Goal: Task Accomplishment & Management: Manage account settings

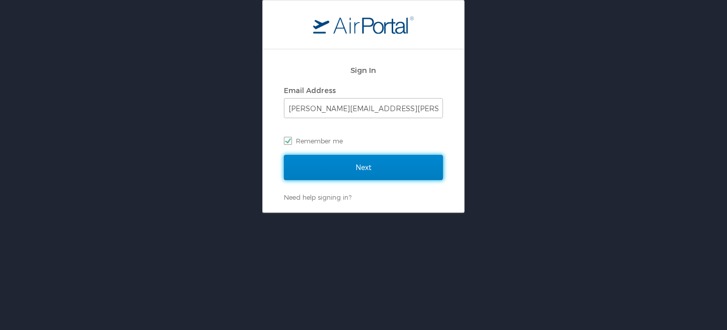
click at [361, 168] on input "Next" at bounding box center [363, 167] width 159 height 25
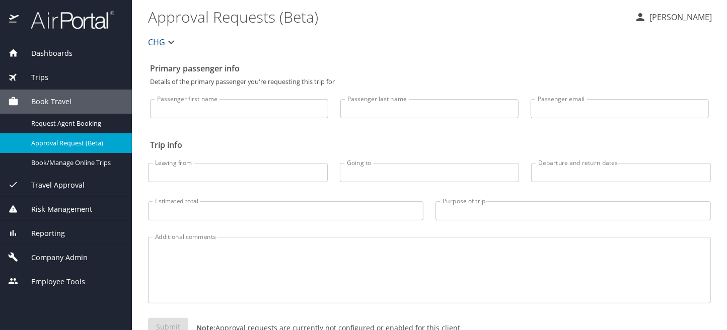
click at [52, 257] on span "Company Admin" at bounding box center [53, 257] width 69 height 11
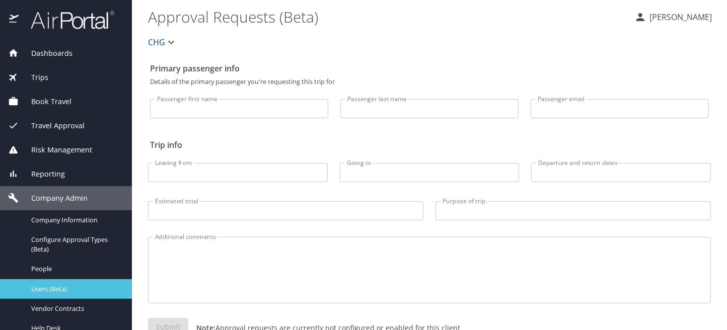
click at [53, 287] on span "Users (Beta)" at bounding box center [75, 290] width 89 height 10
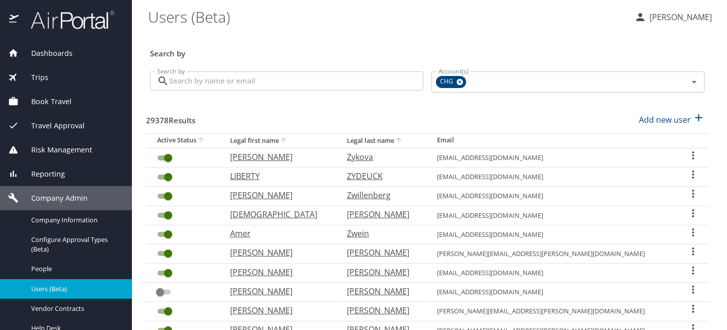
drag, startPoint x: 201, startPoint y: 83, endPoint x: 206, endPoint y: 76, distance: 8.4
click at [201, 83] on input "Search by" at bounding box center [296, 81] width 254 height 19
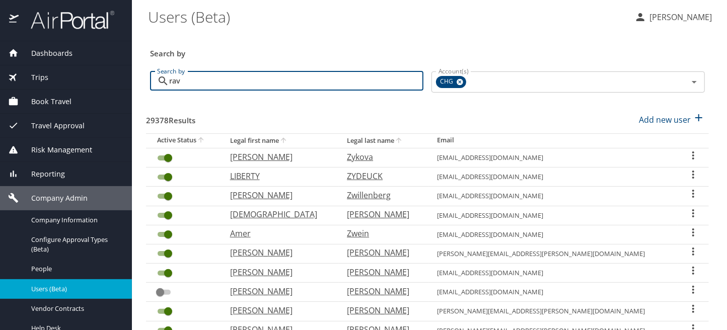
type input "ravi"
checkbox input "false"
checkbox input "true"
checkbox input "false"
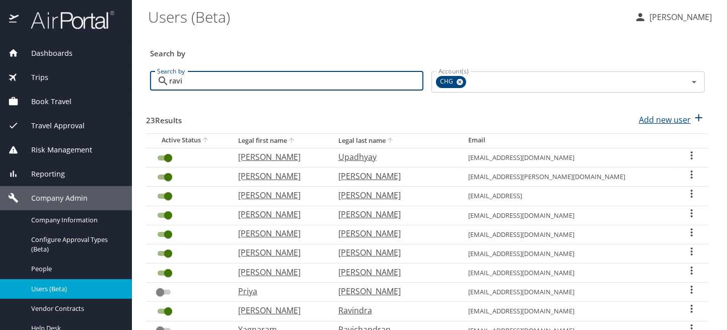
type input "ravi"
click at [663, 119] on p "Add new user" at bounding box center [665, 120] width 52 height 12
select select "US"
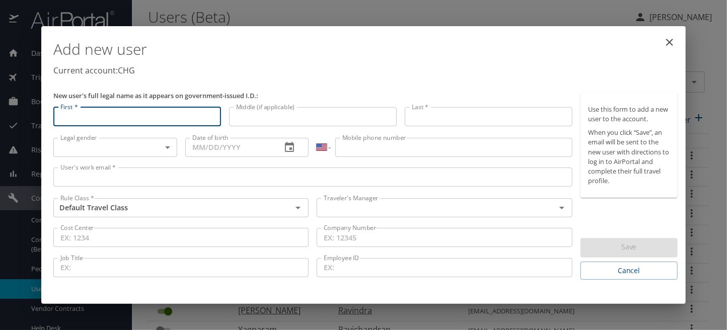
click at [107, 120] on input "First *" at bounding box center [137, 116] width 168 height 19
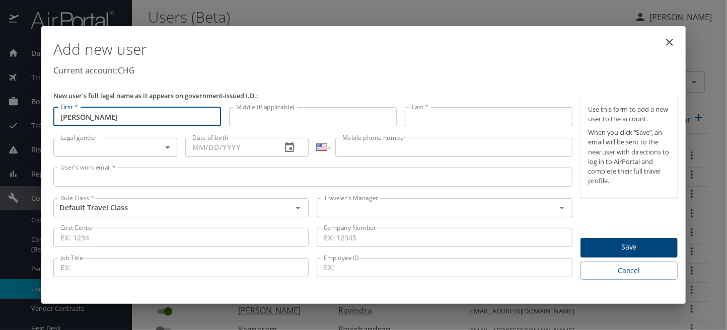
type input "[PERSON_NAME]"
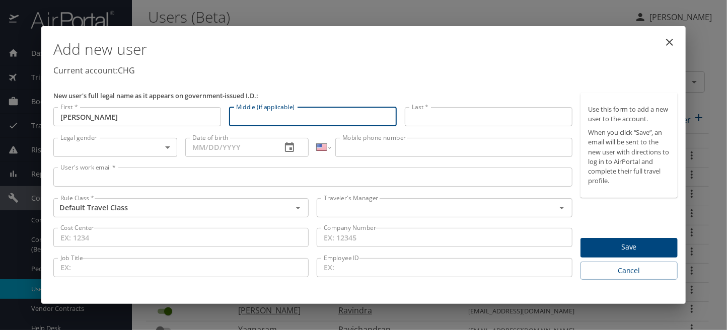
click at [430, 119] on input "Last *" at bounding box center [489, 116] width 168 height 19
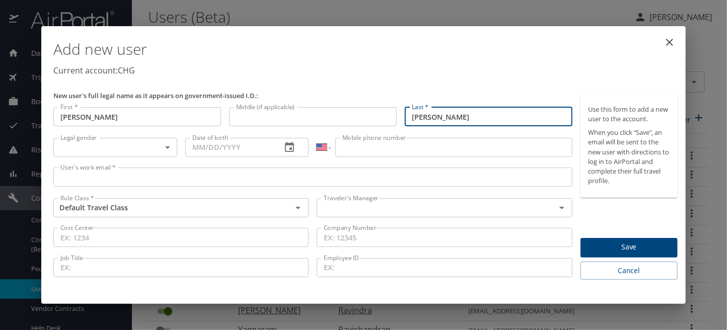
type input "[PERSON_NAME]"
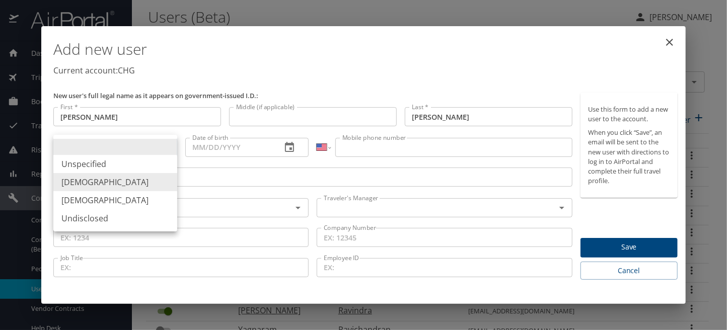
type input "[DEMOGRAPHIC_DATA]"
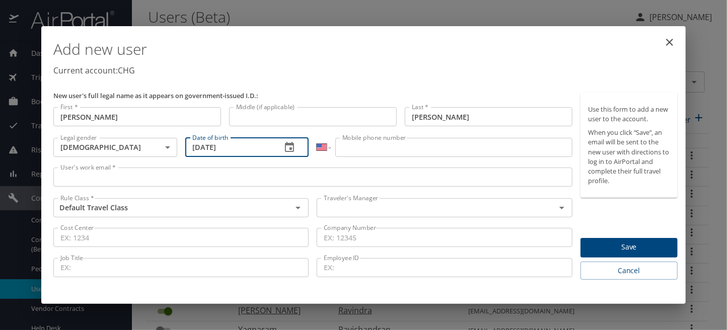
type input "05/02/1995"
click at [374, 149] on input "Mobile phone number" at bounding box center [453, 147] width 237 height 19
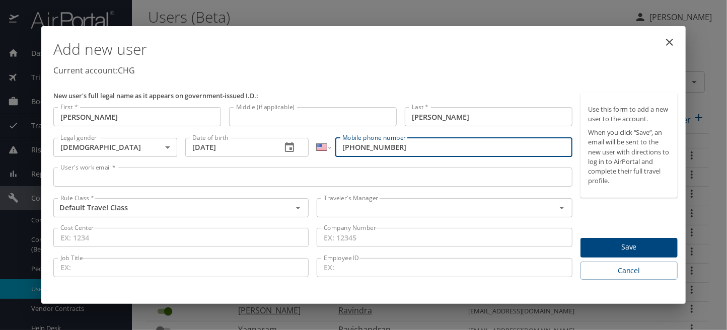
type input "[PHONE_NUMBER]"
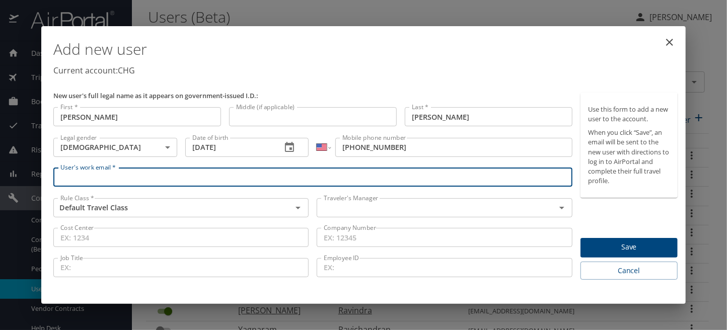
click at [86, 172] on input "User's work email *" at bounding box center [312, 177] width 519 height 19
paste input "[EMAIL_ADDRESS][DOMAIN_NAME]"
type input "[EMAIL_ADDRESS][DOMAIN_NAME]"
click at [361, 210] on input "text" at bounding box center [430, 207] width 220 height 13
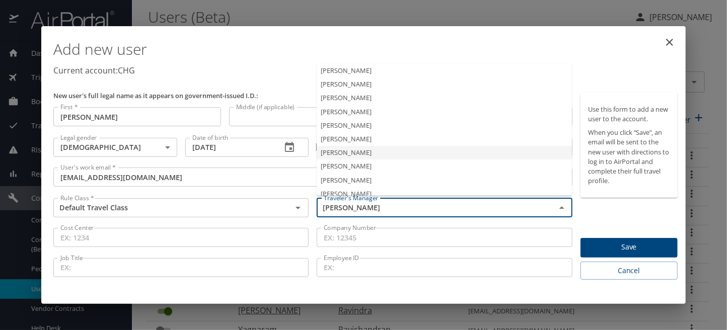
click at [338, 154] on li "Jeffery Bitton" at bounding box center [444, 153] width 255 height 14
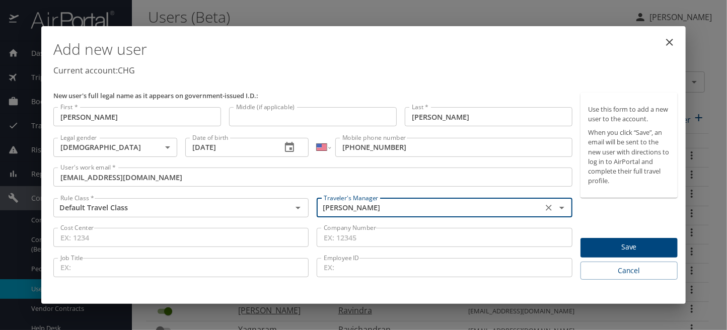
type input "Jeffery Bitton"
click at [615, 249] on span "Save" at bounding box center [629, 247] width 81 height 13
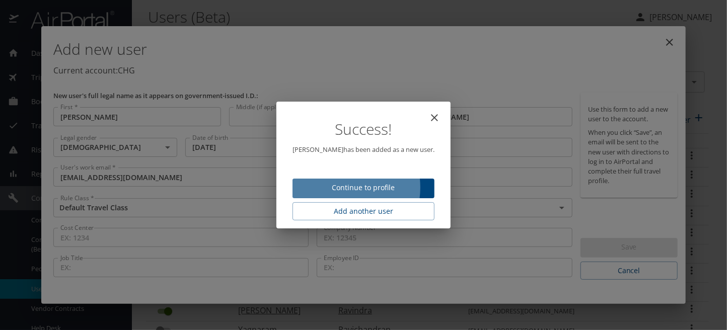
click at [344, 187] on span "Continue to profile" at bounding box center [364, 188] width 126 height 13
select select "US"
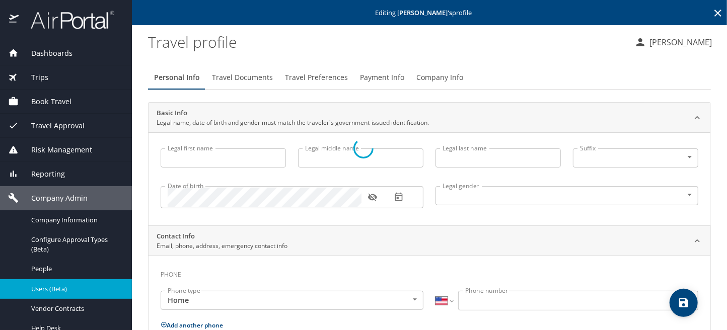
type input "[PERSON_NAME]"
type input "[DEMOGRAPHIC_DATA]"
select select "US"
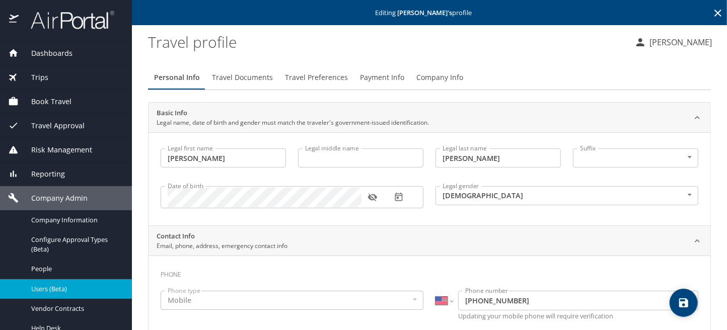
click at [245, 81] on span "Travel Documents" at bounding box center [242, 78] width 61 height 13
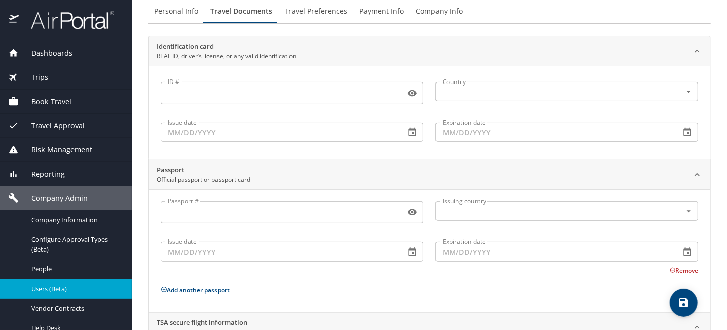
scroll to position [154, 0]
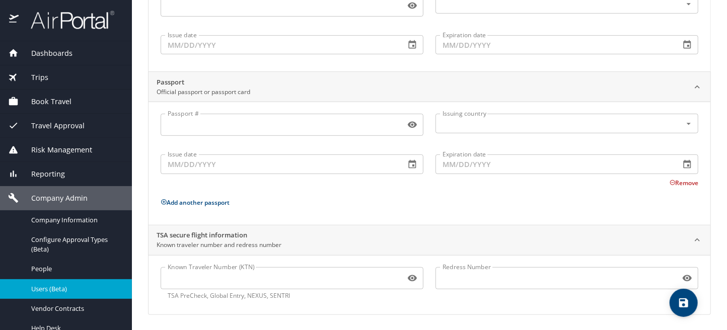
click at [172, 281] on input "Known Traveler Number (KTN)" at bounding box center [281, 278] width 241 height 19
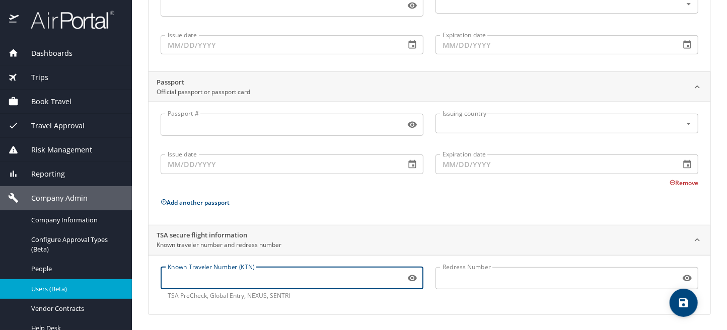
paste input "TT11KS5RX"
type input "TT11KS5RX"
click at [681, 301] on icon "save" at bounding box center [683, 303] width 9 height 9
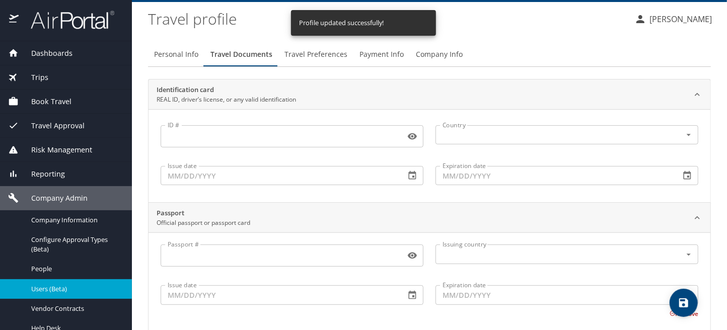
scroll to position [0, 0]
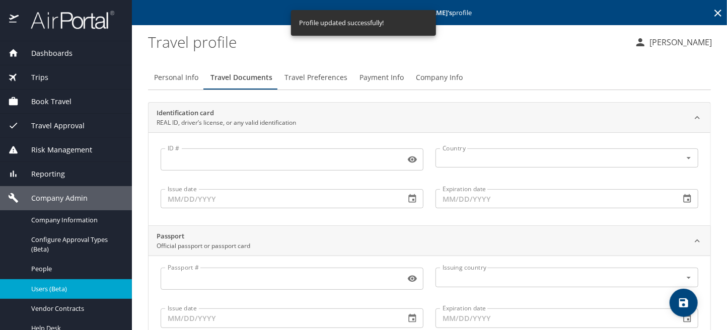
click at [316, 78] on span "Travel Preferences" at bounding box center [316, 78] width 63 height 13
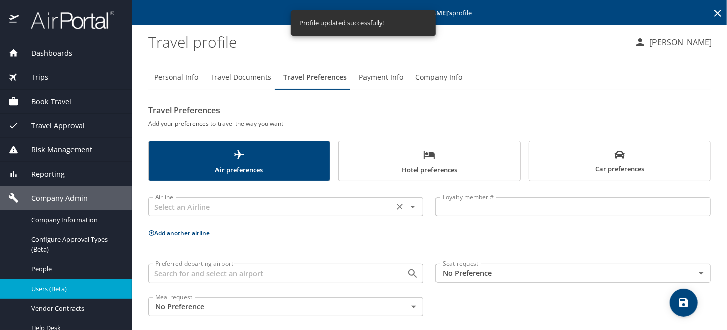
click at [307, 207] on input "text" at bounding box center [271, 206] width 240 height 13
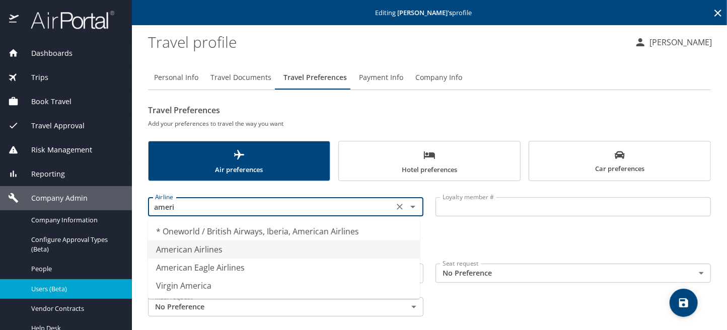
click at [236, 247] on li "American Airlines" at bounding box center [284, 250] width 272 height 18
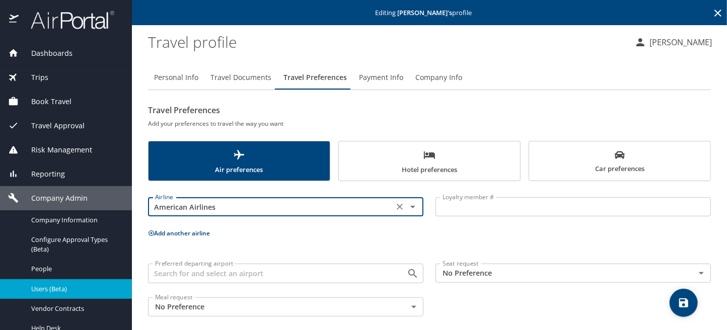
type input "American Airlines"
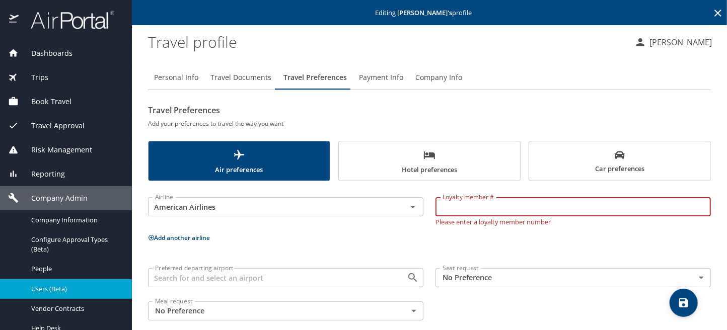
click at [466, 211] on input "Loyalty member #" at bounding box center [573, 206] width 275 height 19
paste input "00HF3N8"
type input "00HF3N8"
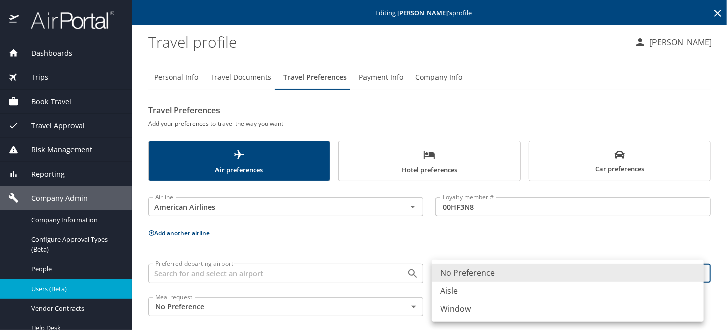
click at [502, 277] on body "Dashboards AirPortal 360™ Manager My Travel Dashboard Trips Airtinerary® Lookup…" at bounding box center [363, 165] width 727 height 330
click at [462, 309] on li "Window" at bounding box center [568, 309] width 272 height 18
type input "Window"
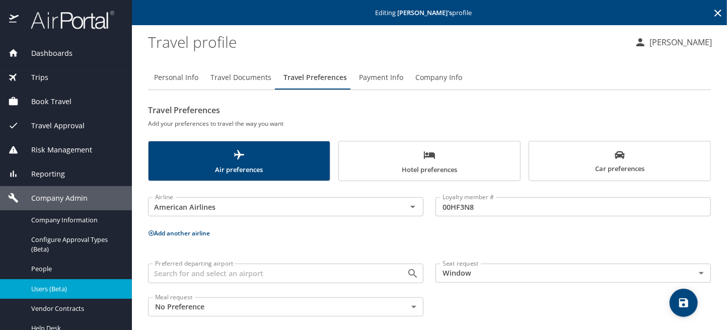
click at [424, 158] on icon "scrollable force tabs example" at bounding box center [429, 156] width 11 height 8
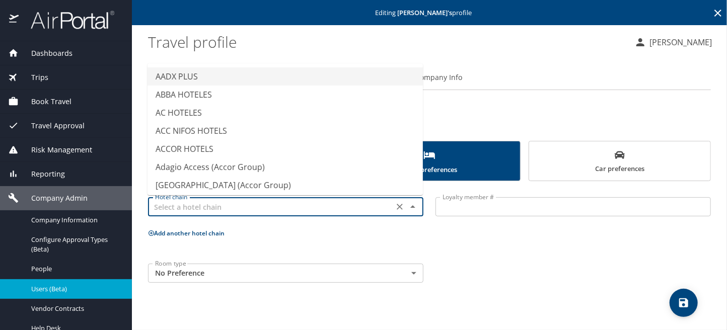
click at [220, 206] on input "text" at bounding box center [271, 206] width 240 height 13
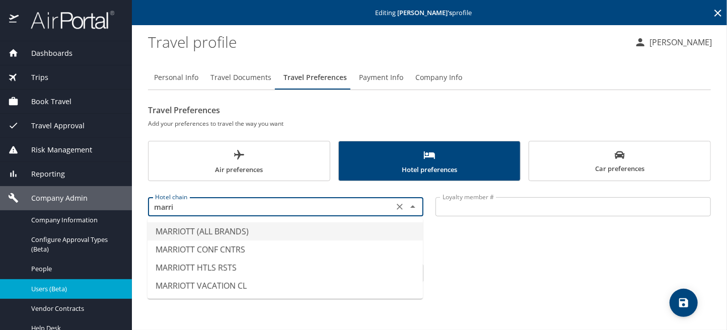
click at [198, 235] on li "MARRIOTT (ALL BRANDS)" at bounding box center [285, 232] width 275 height 18
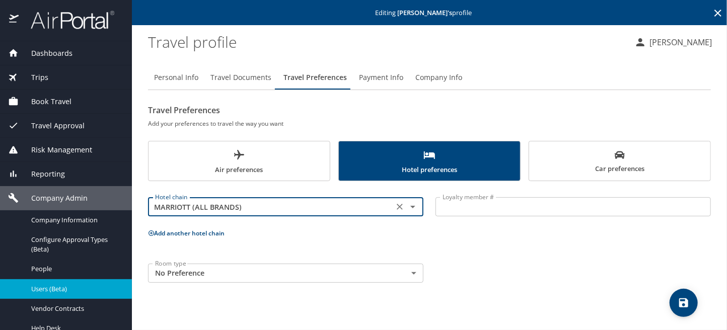
type input "MARRIOTT (ALL BRANDS)"
click at [474, 207] on input "Loyalty member #" at bounding box center [573, 206] width 275 height 19
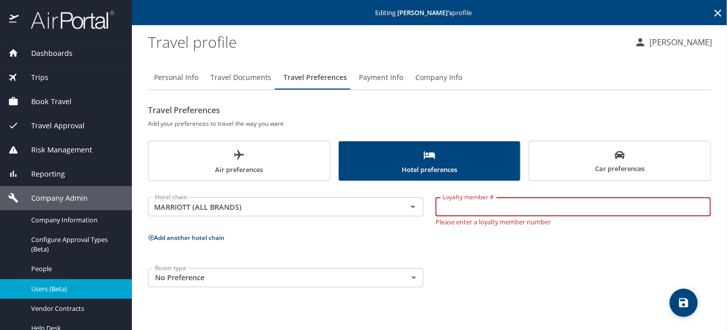
paste input "752560534"
type input "752560534"
click at [317, 277] on body "Dashboards AirPortal 360™ Manager My Travel Dashboard Trips Airtinerary® Lookup…" at bounding box center [363, 165] width 727 height 330
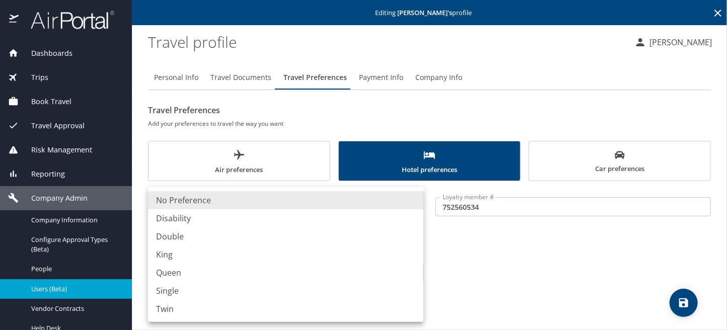
click at [520, 288] on div at bounding box center [363, 165] width 727 height 330
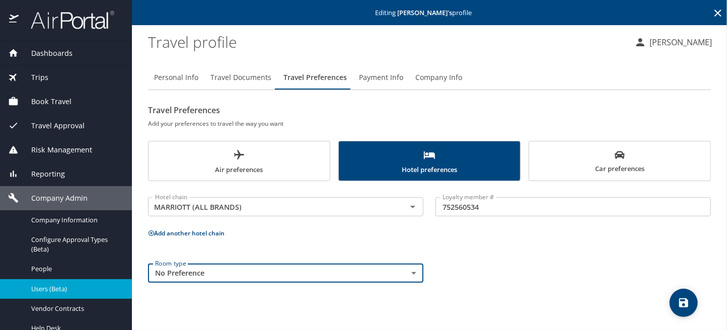
click at [673, 304] on span "save" at bounding box center [684, 303] width 28 height 12
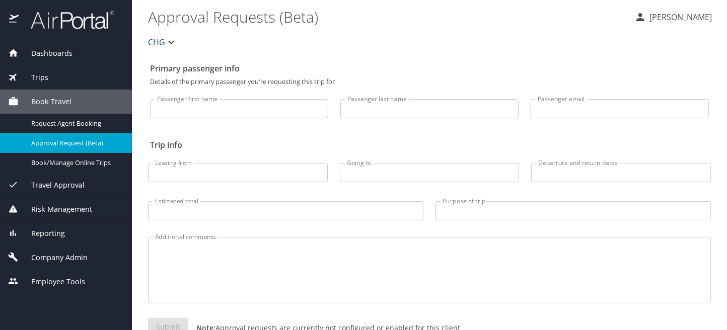
click at [67, 259] on span "Company Admin" at bounding box center [53, 257] width 69 height 11
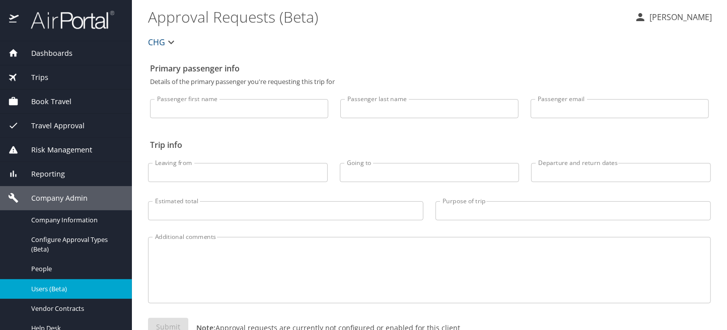
click at [53, 290] on span "Users (Beta)" at bounding box center [75, 290] width 89 height 10
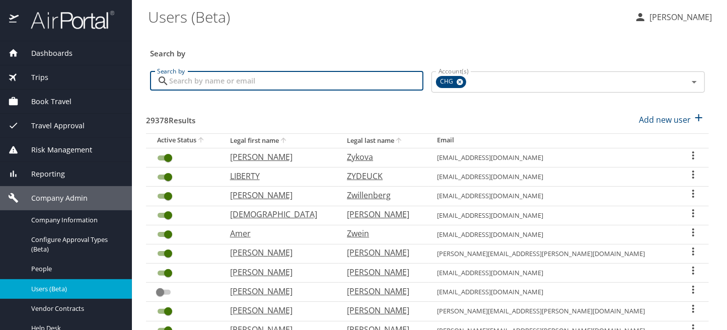
click at [216, 81] on input "Search by" at bounding box center [296, 81] width 254 height 19
type input "ravi"
checkbox input "false"
checkbox input "true"
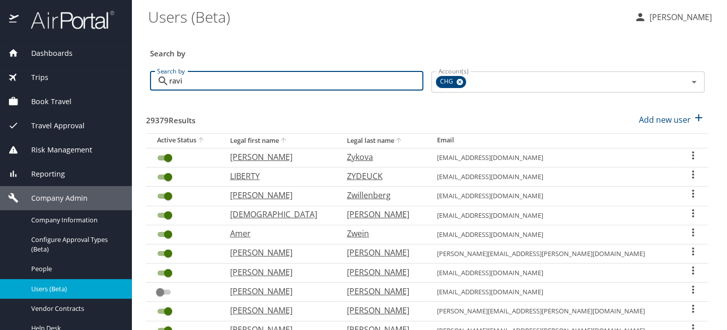
checkbox input "false"
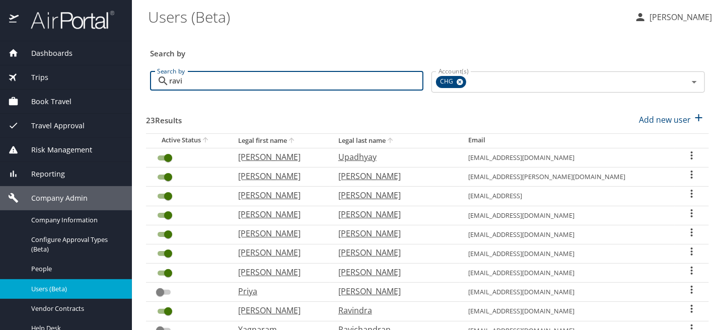
click at [191, 82] on input "ravi" at bounding box center [296, 81] width 254 height 19
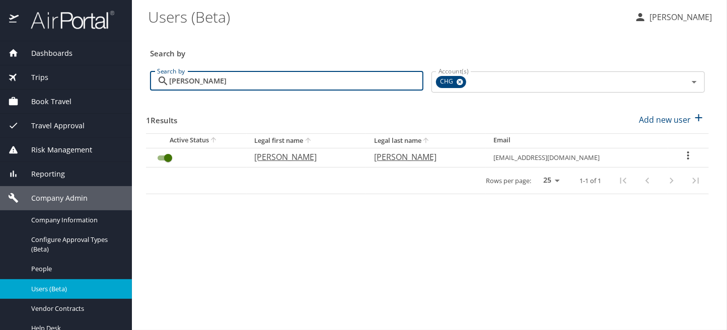
type input "[PERSON_NAME]"
click at [687, 154] on icon "User Search Table" at bounding box center [688, 156] width 12 height 12
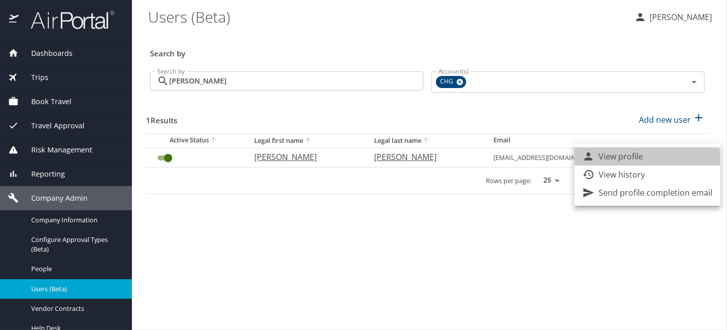
click at [641, 158] on p "View profile" at bounding box center [621, 157] width 44 height 12
select select "US"
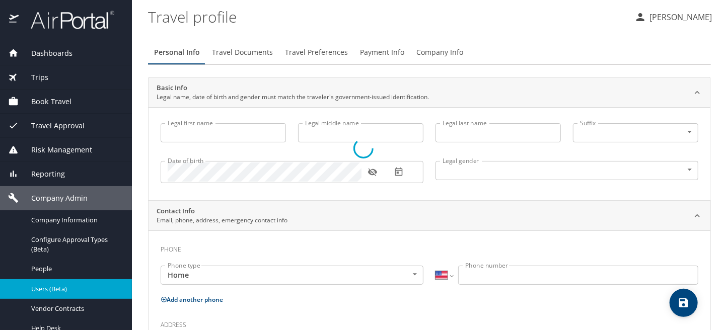
type input "[PERSON_NAME]"
type input "[DEMOGRAPHIC_DATA]"
select select "US"
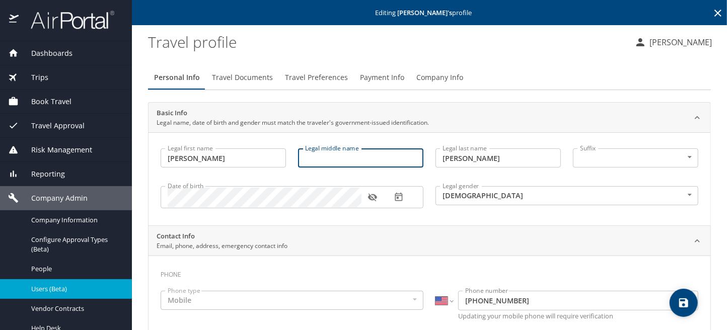
click at [336, 161] on input "Legal middle name" at bounding box center [360, 158] width 125 height 19
type input "[PERSON_NAME]"
click at [686, 304] on icon "save" at bounding box center [683, 303] width 9 height 9
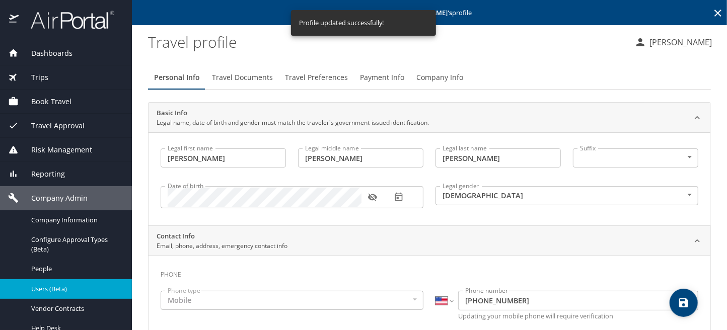
select select "US"
